Goal: Task Accomplishment & Management: Complete application form

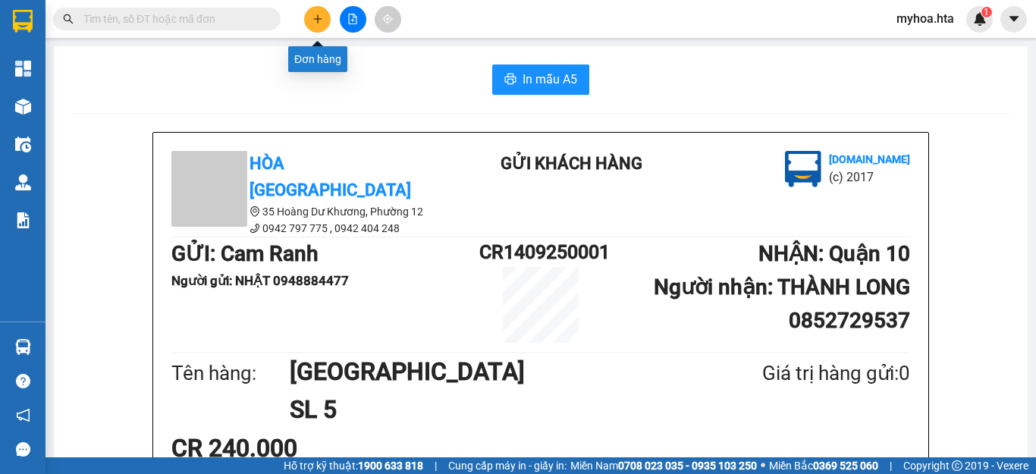
click at [313, 14] on icon "plus" at bounding box center [318, 19] width 11 height 11
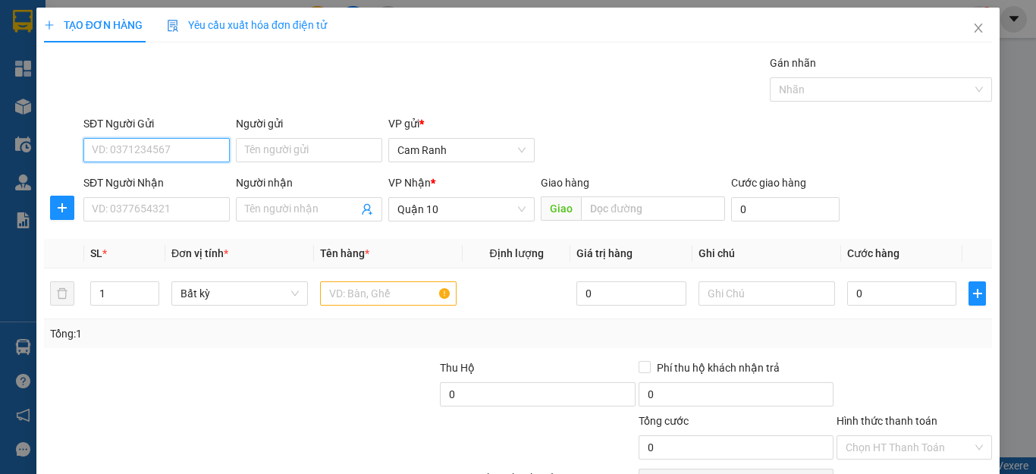
click at [205, 148] on input "SĐT Người Gửi" at bounding box center [156, 150] width 146 height 24
click at [203, 190] on div "0961247177 - TUẤN" at bounding box center [155, 180] width 144 height 24
type input "0961247177"
type input "TUẤN"
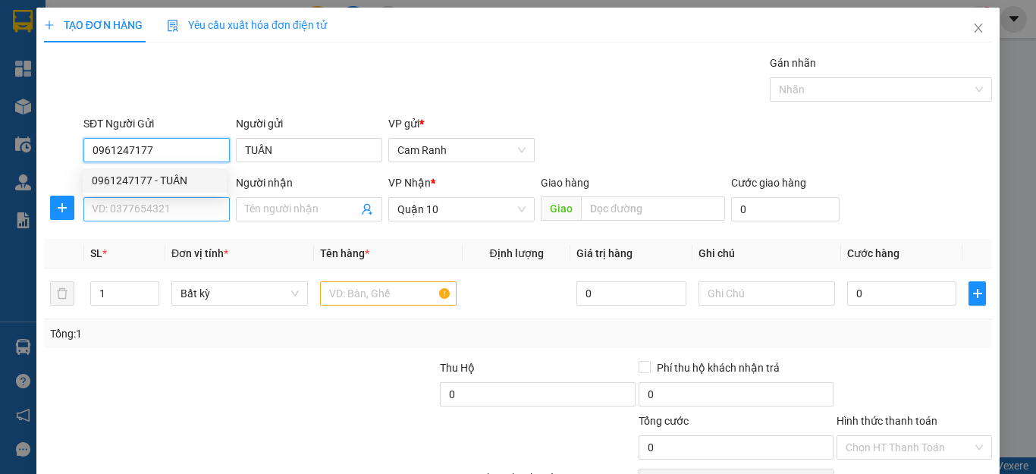
type input "40.000"
type input "0961247177"
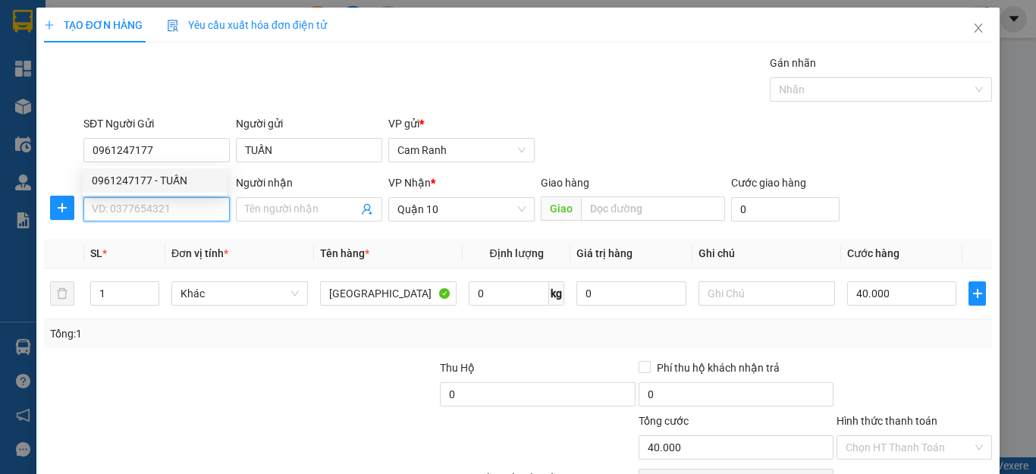
click at [196, 219] on input "SĐT Người Nhận" at bounding box center [156, 209] width 146 height 24
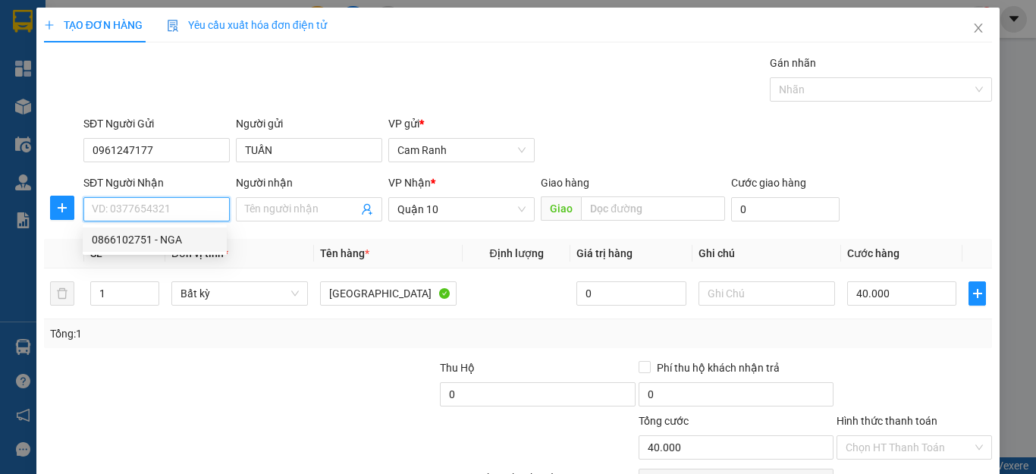
click at [209, 214] on input "SĐT Người Nhận" at bounding box center [156, 209] width 146 height 24
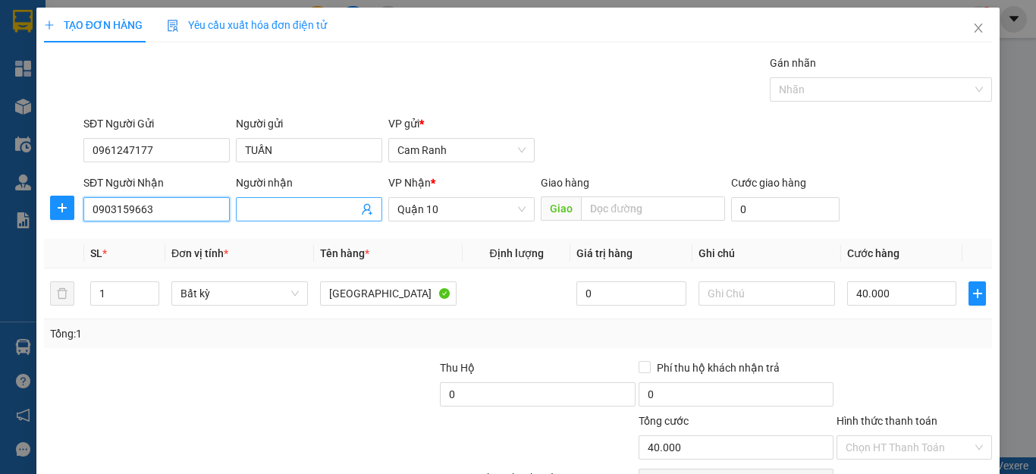
type input "0903159663"
click at [286, 205] on input "Người nhận" at bounding box center [301, 209] width 113 height 17
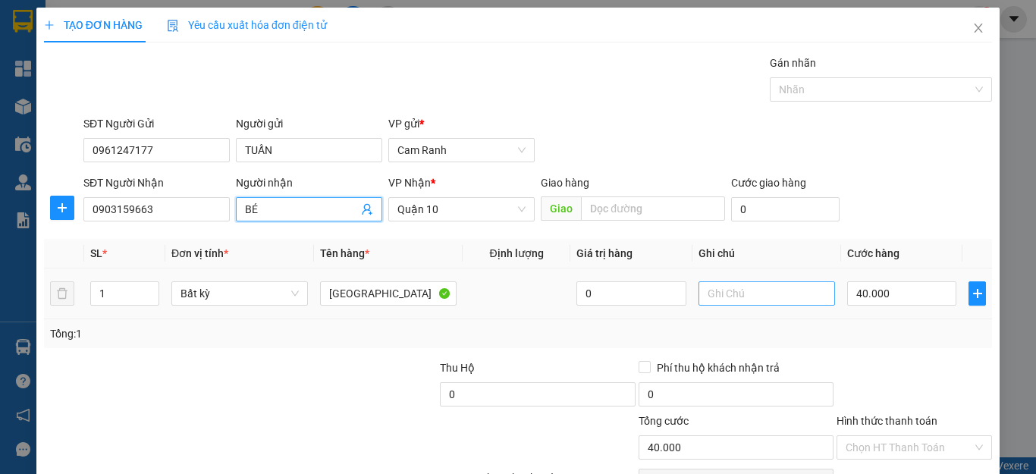
type input "BÉ"
click at [773, 289] on input "text" at bounding box center [767, 293] width 137 height 24
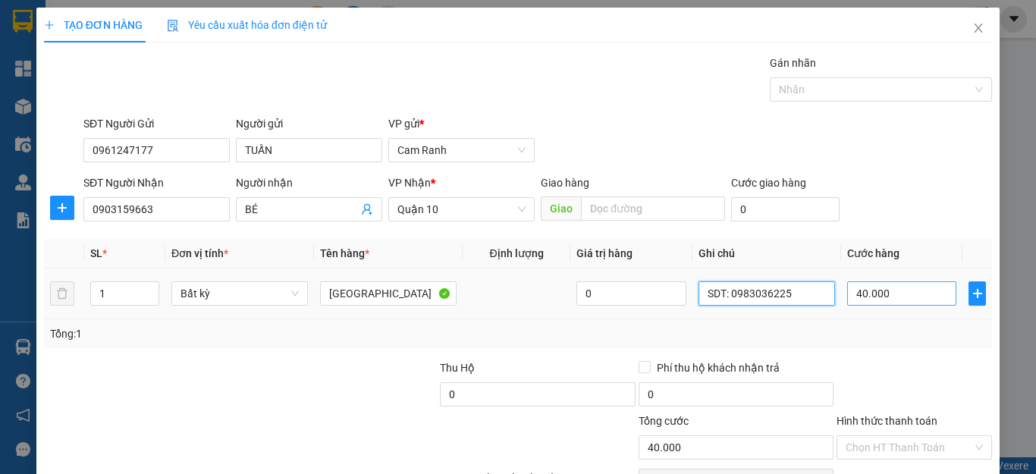
type input "SDT: 0983036225"
click at [891, 298] on input "40.000" at bounding box center [901, 293] width 109 height 24
type input "0"
type input "047"
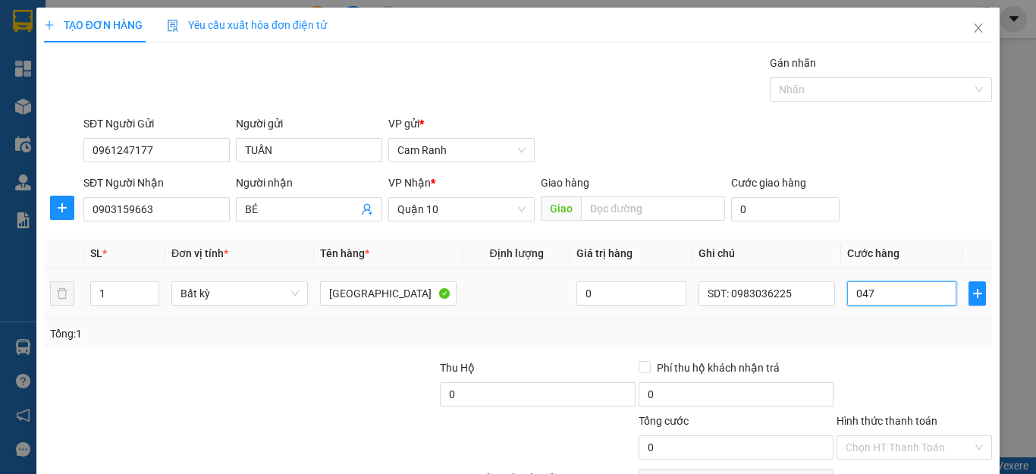
type input "47"
type input "0.470"
type input "470"
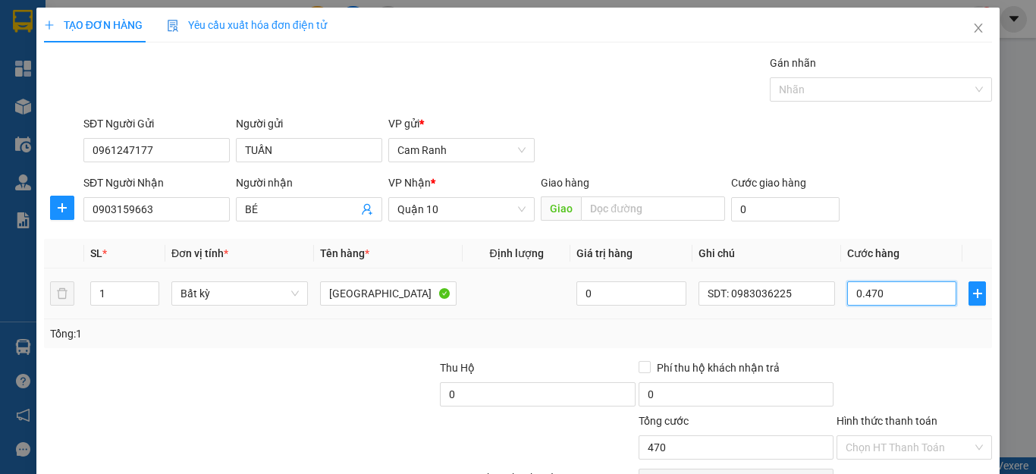
type input "47"
type input "04"
type input "4"
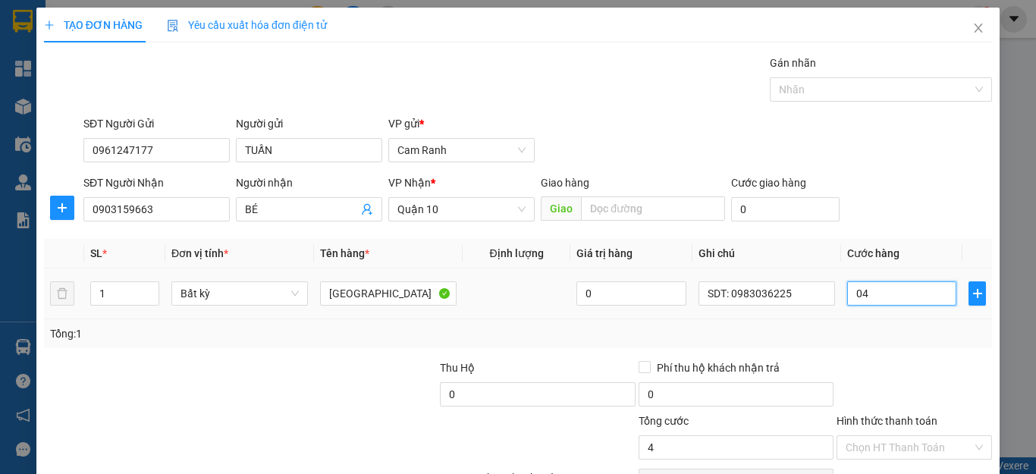
type input "0"
type input "04"
type input "4"
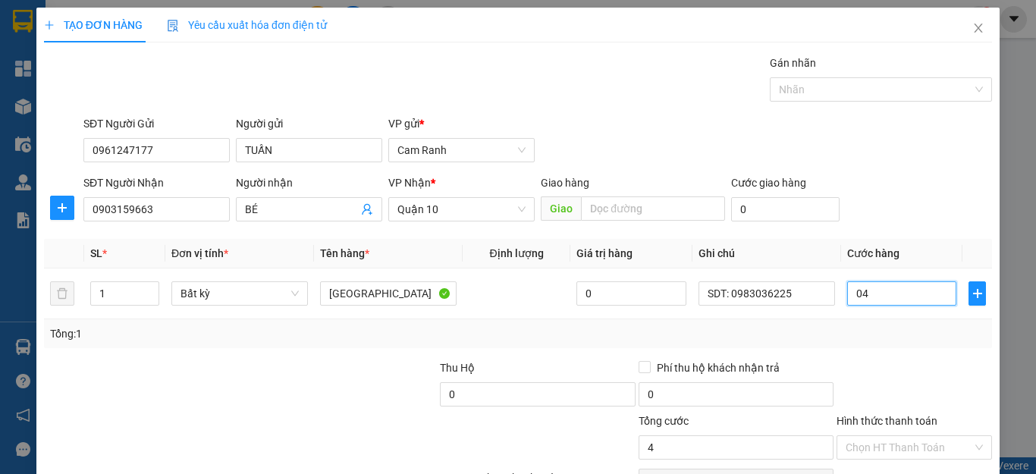
type input "040"
type input "40"
type input "040"
type input "40.000"
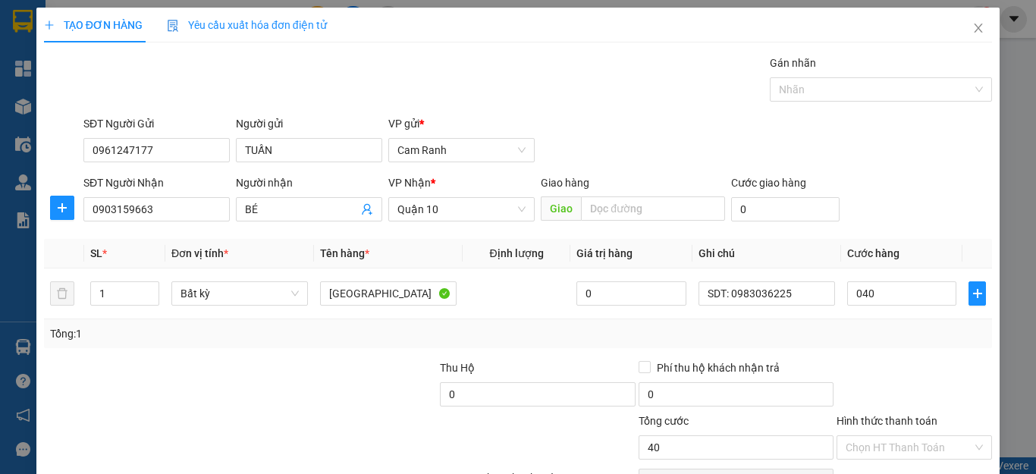
type input "40.000"
click at [897, 381] on div at bounding box center [914, 386] width 159 height 53
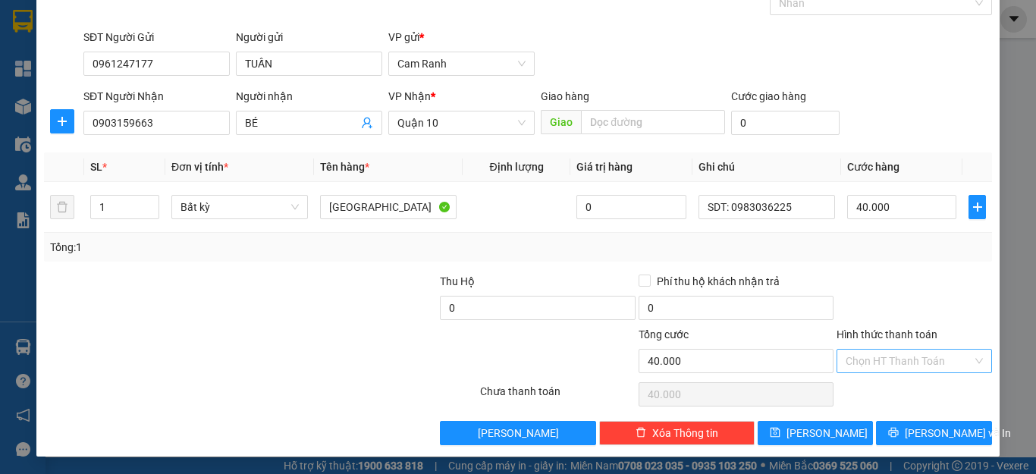
scroll to position [87, 0]
click at [904, 363] on input "Hình thức thanh toán" at bounding box center [909, 360] width 127 height 23
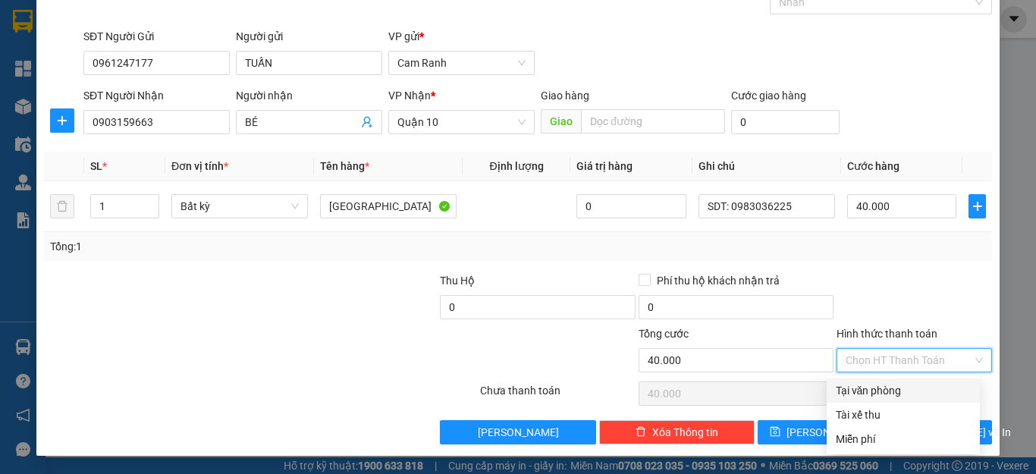
click at [904, 387] on div "Tại văn phòng" at bounding box center [903, 390] width 135 height 17
type input "0"
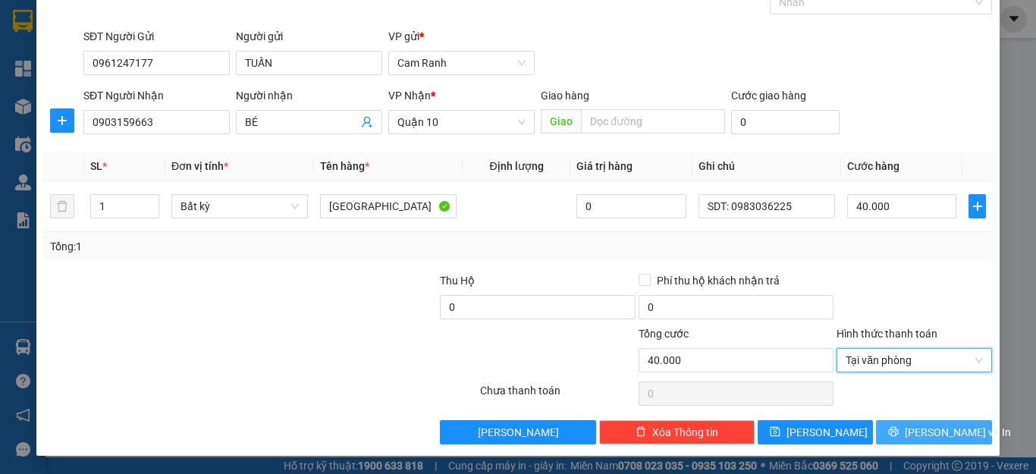
click at [909, 426] on button "[PERSON_NAME] và In" at bounding box center [934, 432] width 116 height 24
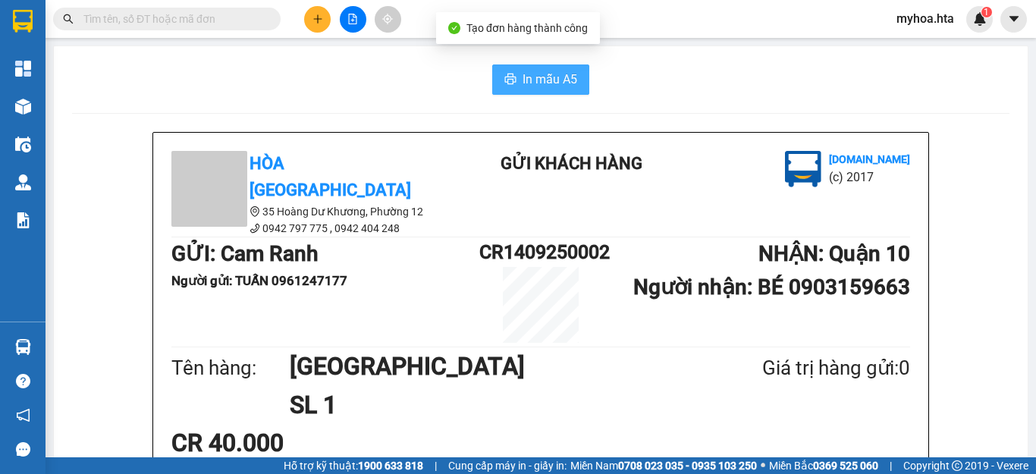
click at [516, 80] on button "In mẫu A5" at bounding box center [540, 79] width 97 height 30
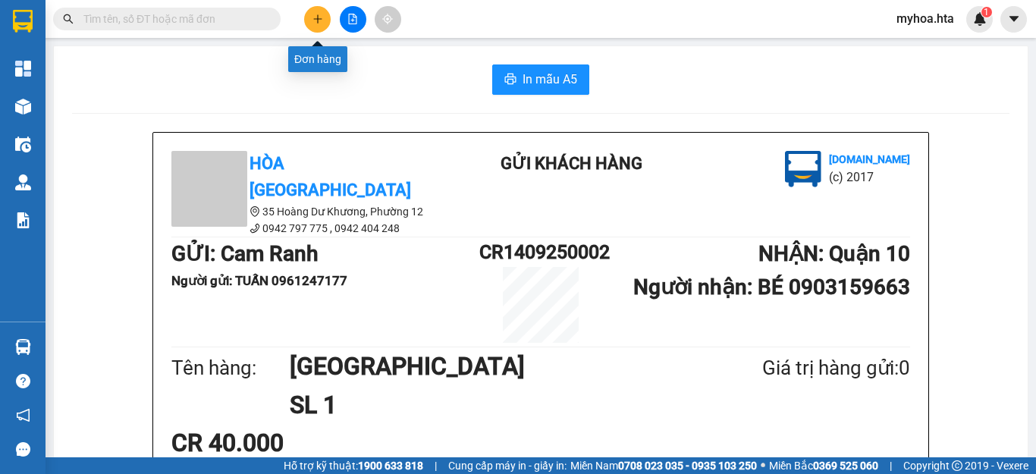
click at [313, 18] on icon "plus" at bounding box center [318, 19] width 11 height 11
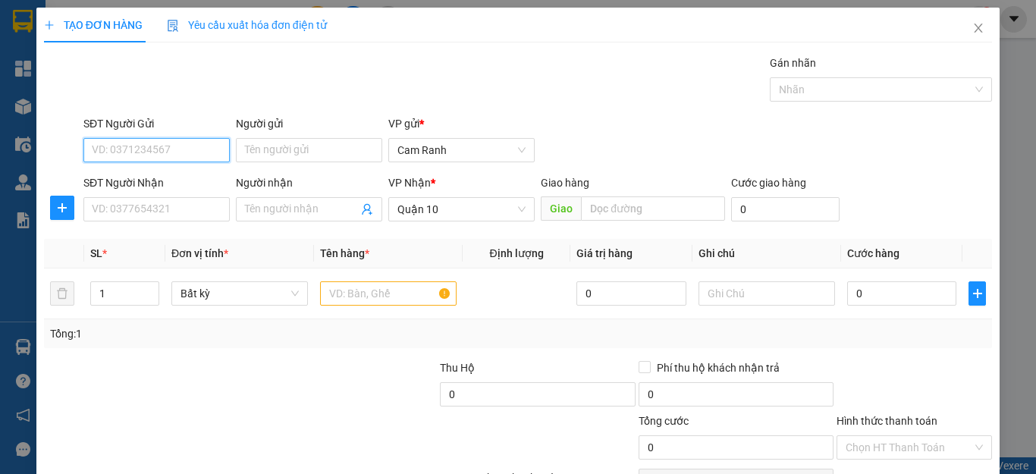
click at [185, 157] on input "SĐT Người Gửi" at bounding box center [156, 150] width 146 height 24
click at [506, 139] on div "SĐT Người Gửi VD: 0371234567 Người gửi Tên người gửi VP gửi * [PERSON_NAME]" at bounding box center [537, 141] width 915 height 53
click at [630, 136] on div "SĐT Người Gửi VD: 0371234567 Người gửi Tên người gửi VP gửi * [PERSON_NAME]" at bounding box center [537, 141] width 915 height 53
click at [163, 142] on input "SĐT Người Gửi" at bounding box center [156, 150] width 146 height 24
